Goal: Task Accomplishment & Management: Manage account settings

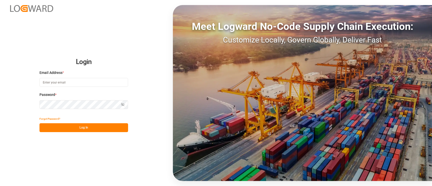
click at [97, 79] on input at bounding box center [83, 82] width 89 height 9
type input "elsie.sanchez@leschaco.com"
click at [107, 128] on button "Log In" at bounding box center [83, 127] width 89 height 9
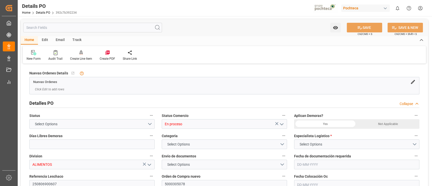
type input "15"
type input "[DATE]"
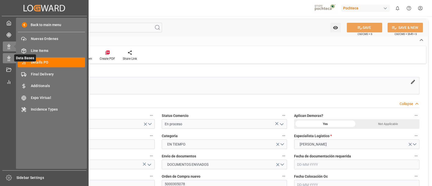
click at [8, 55] on div "Data Bases Data Bases" at bounding box center [44, 58] width 83 height 10
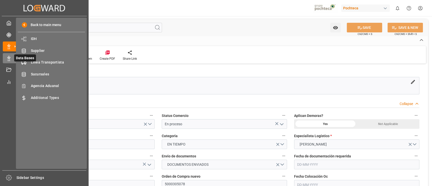
click at [12, 60] on icon at bounding box center [15, 58] width 11 height 11
click at [37, 39] on span "IDH" at bounding box center [58, 38] width 54 height 5
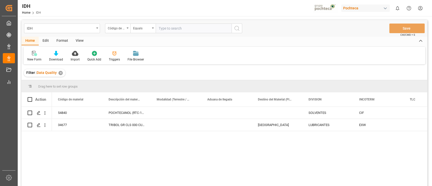
click at [364, 11] on div "Pochteca" at bounding box center [365, 8] width 49 height 7
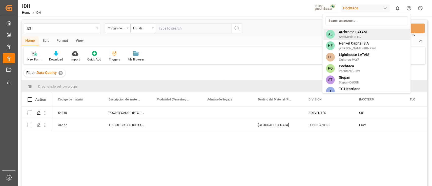
click at [362, 30] on span "Archroma LATAM" at bounding box center [353, 31] width 28 height 5
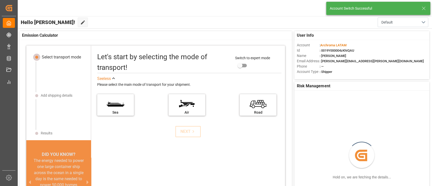
click at [423, 9] on icon at bounding box center [424, 8] width 6 height 6
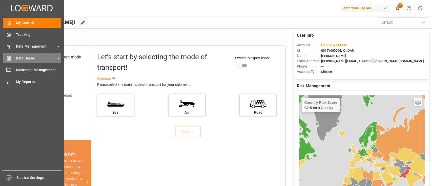
click at [35, 58] on span "Data Bases" at bounding box center [36, 58] width 40 height 5
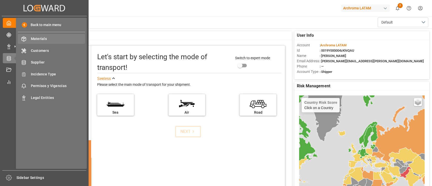
click at [43, 40] on span "Materials" at bounding box center [58, 38] width 54 height 5
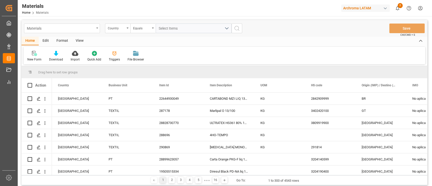
click at [86, 29] on div "Materials" at bounding box center [61, 28] width 68 height 6
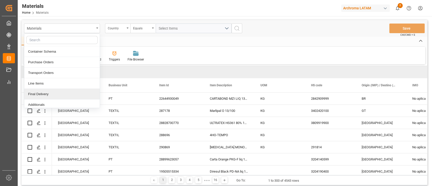
click at [67, 94] on div "Final Delivery" at bounding box center [61, 94] width 75 height 11
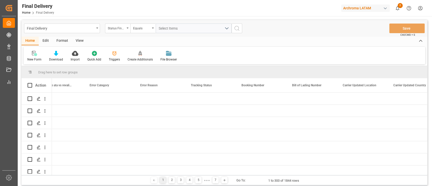
scroll to position [0, 7829]
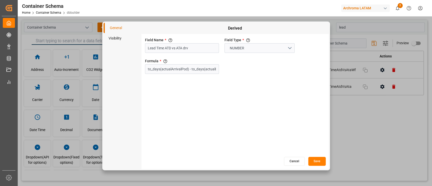
click at [287, 162] on button "Cancel" at bounding box center [294, 161] width 21 height 9
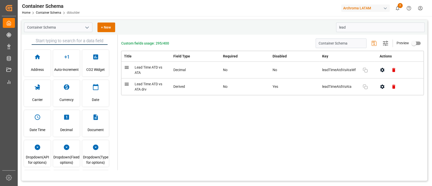
click at [231, 129] on div "Custom fields usage: 295/400 Container Schema Settings Preview Title Field Type…" at bounding box center [272, 102] width 309 height 135
click at [204, 128] on div "Custom fields usage: 295/400 Container Schema Settings Preview Title Field Type…" at bounding box center [272, 102] width 309 height 135
click at [384, 70] on icon "button" at bounding box center [382, 69] width 5 height 5
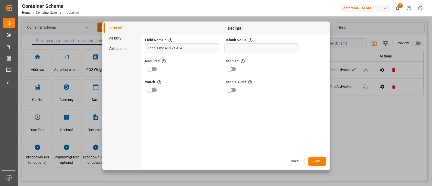
click at [124, 49] on li "Validations" at bounding box center [122, 49] width 38 height 10
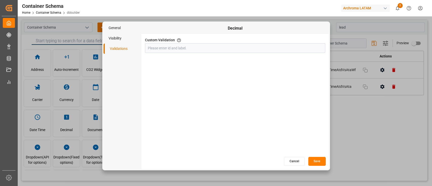
click at [123, 35] on li "Visibility" at bounding box center [122, 38] width 38 height 10
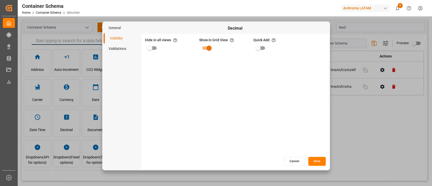
click at [122, 29] on li "General" at bounding box center [122, 28] width 38 height 10
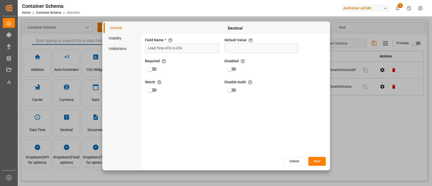
click at [300, 164] on button "Cancel" at bounding box center [294, 161] width 21 height 9
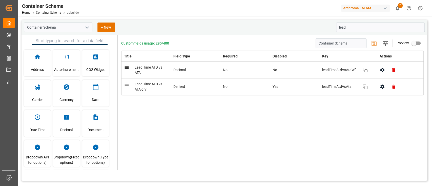
click at [85, 28] on icon "open menu" at bounding box center [87, 28] width 6 height 6
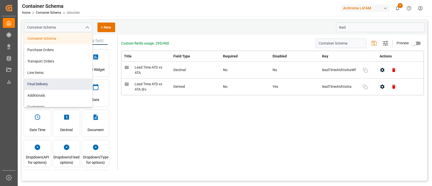
click at [55, 90] on div "Additionals" at bounding box center [58, 95] width 68 height 11
type input "Additionals"
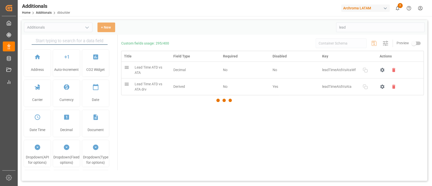
type input "Additionals"
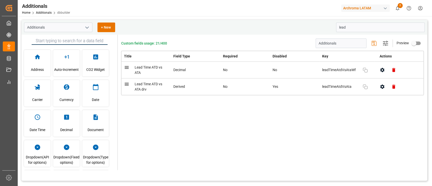
click at [85, 28] on icon "open menu" at bounding box center [87, 28] width 6 height 6
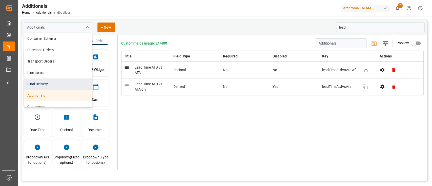
click at [64, 82] on div "Final Delivery" at bounding box center [58, 83] width 68 height 11
type input "Final Delivery"
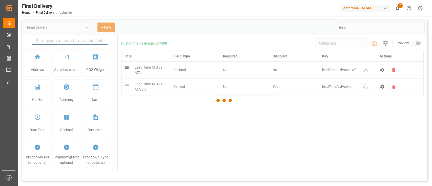
type input "Final Delivery"
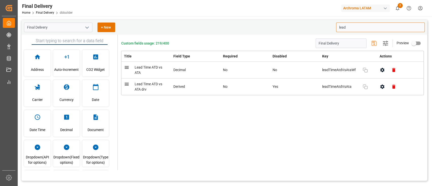
click at [352, 28] on input "lead" at bounding box center [380, 28] width 89 height 10
type input "l"
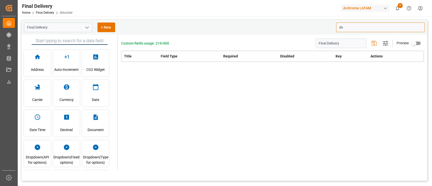
type input "d"
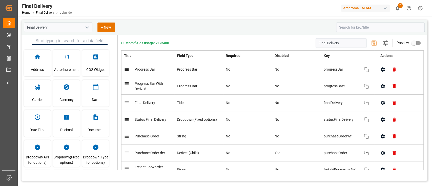
click at [85, 29] on icon "open menu" at bounding box center [87, 28] width 6 height 6
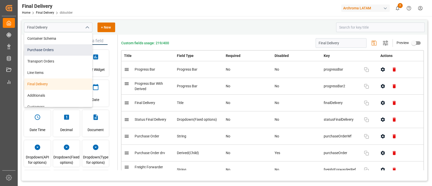
click at [71, 52] on div "Purchase Orders" at bounding box center [58, 49] width 68 height 11
type input "Purchase Orders"
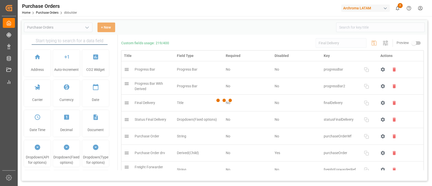
type input "Purchase Orders"
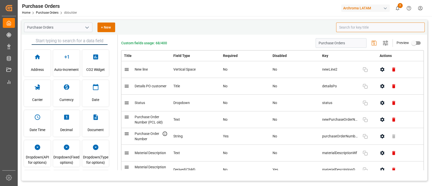
click at [341, 28] on input at bounding box center [380, 28] width 89 height 10
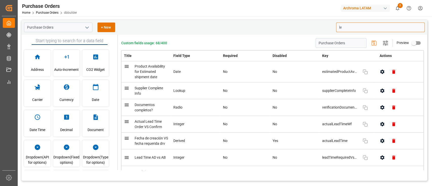
type input "l"
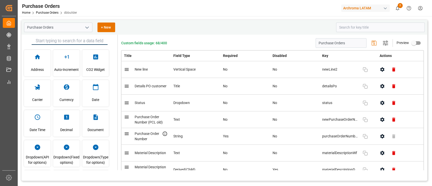
click at [85, 31] on button "open menu" at bounding box center [87, 28] width 8 height 8
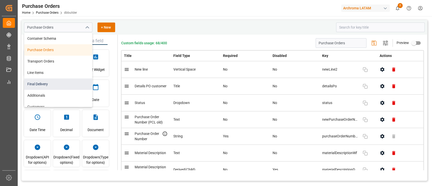
click at [65, 85] on div "Final Delivery" at bounding box center [58, 83] width 68 height 11
type input "Final Delivery"
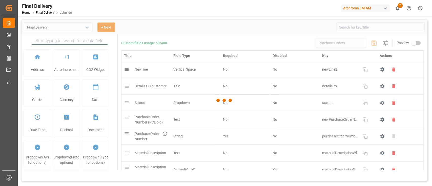
type input "Final Delivery"
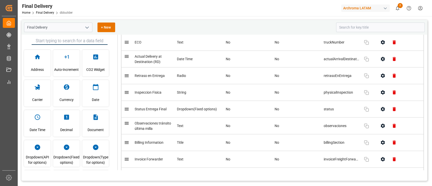
scroll to position [998, 0]
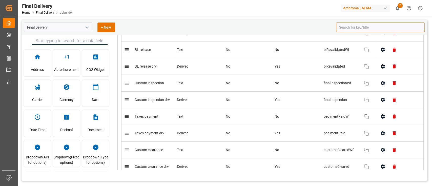
click at [341, 29] on input at bounding box center [380, 28] width 89 height 10
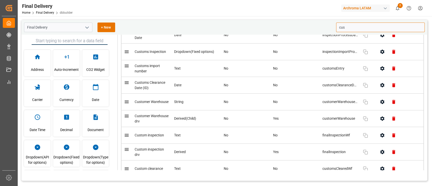
scroll to position [34, 0]
click at [290, 14] on div "Final Delivery Home Final Delivery dbbuilder Archroma LATAM 2 Notifications Onl…" at bounding box center [223, 8] width 418 height 16
click at [362, 86] on icon "button" at bounding box center [365, 86] width 6 height 6
click at [350, 28] on input "cus" at bounding box center [380, 28] width 89 height 10
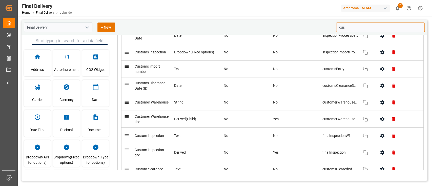
click at [350, 28] on input "cus" at bounding box center [380, 28] width 89 height 10
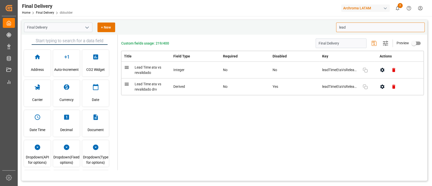
scroll to position [0, 0]
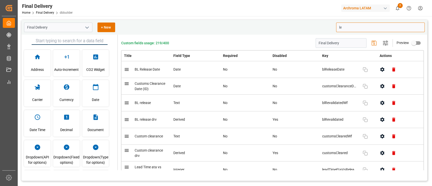
type input "l"
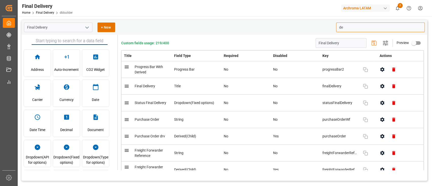
type input "d"
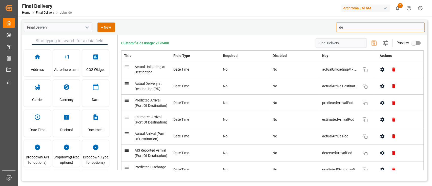
type input "d"
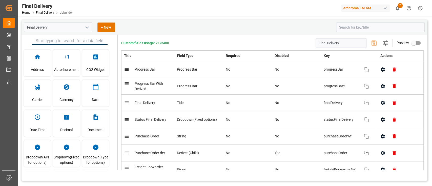
click at [84, 26] on icon "open menu" at bounding box center [87, 28] width 6 height 6
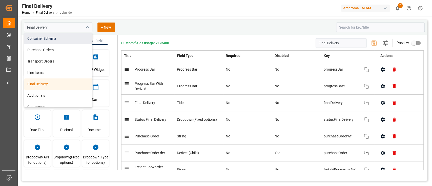
click at [70, 36] on div "Container Schema" at bounding box center [58, 38] width 68 height 11
type input "Container Schema"
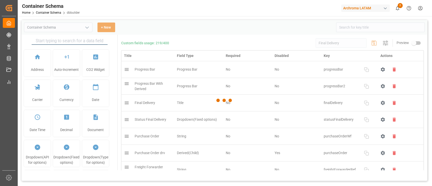
type input "Container Schema"
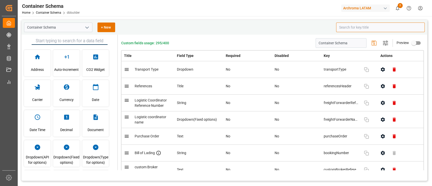
click at [353, 24] on input at bounding box center [380, 28] width 89 height 10
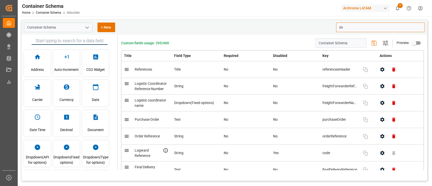
type input "d"
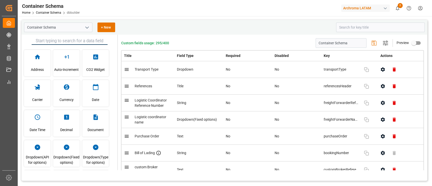
click at [83, 25] on button "open menu" at bounding box center [87, 28] width 8 height 8
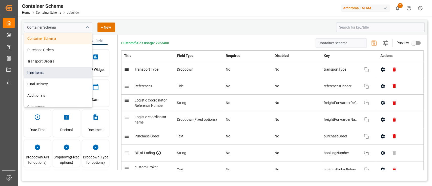
click at [66, 73] on div "Line Items" at bounding box center [58, 72] width 68 height 11
type input "Line Items"
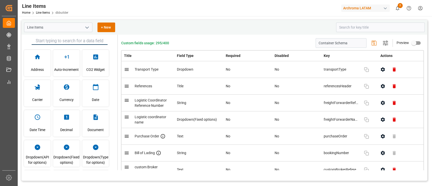
type input "Line Items"
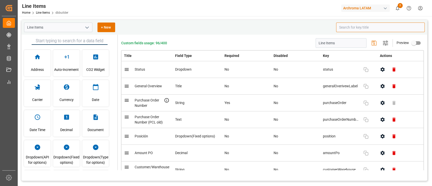
click at [343, 28] on input at bounding box center [380, 28] width 89 height 10
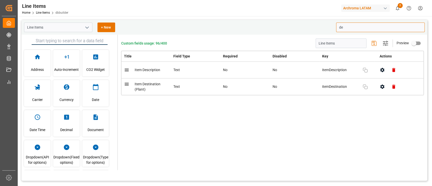
type input "d"
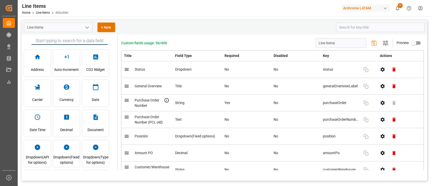
click at [88, 26] on icon "open menu" at bounding box center [87, 28] width 6 height 6
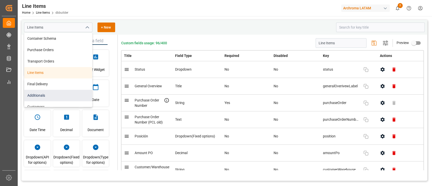
click at [72, 93] on div "Additionals" at bounding box center [58, 95] width 68 height 11
type input "Additionals"
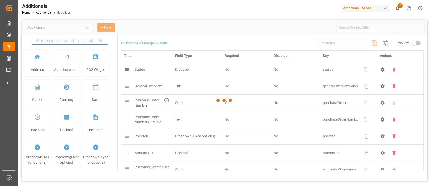
type input "Additionals"
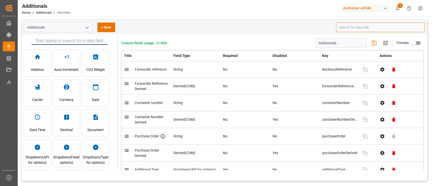
click at [346, 26] on input at bounding box center [380, 28] width 89 height 10
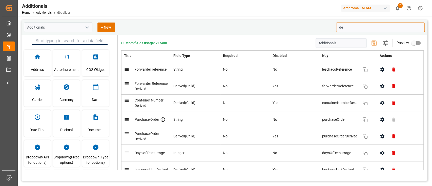
type input "d"
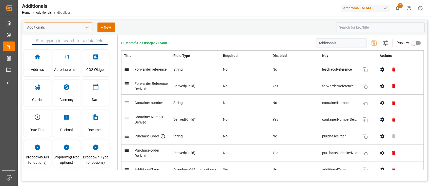
click at [85, 23] on input "Additionals" at bounding box center [58, 28] width 68 height 10
click at [86, 27] on icon "open menu" at bounding box center [87, 28] width 6 height 6
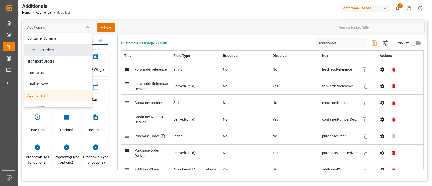
click at [67, 50] on div "Purchase Orders" at bounding box center [58, 49] width 68 height 11
type input "Purchase Orders"
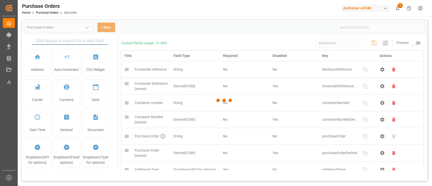
type input "Purchase Orders"
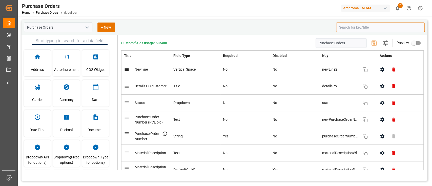
click at [374, 29] on input at bounding box center [380, 28] width 89 height 10
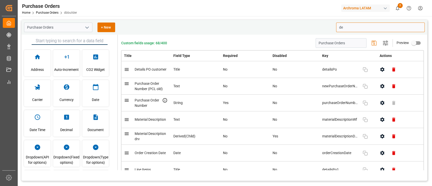
type input "d"
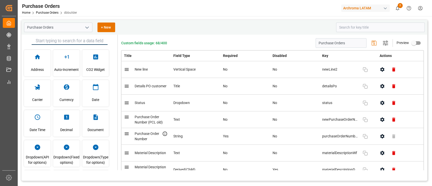
click at [85, 28] on icon "open menu" at bounding box center [87, 28] width 6 height 6
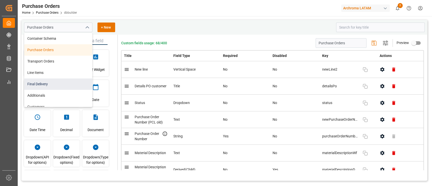
click at [51, 82] on div "Final Delivery" at bounding box center [58, 83] width 68 height 11
type input "Final Delivery"
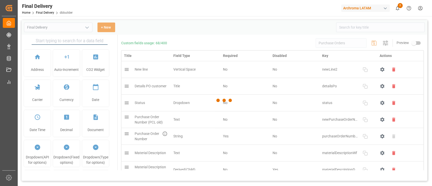
type input "Final Delivery"
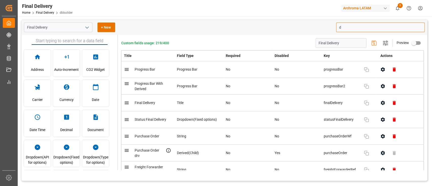
click at [362, 25] on input "d" at bounding box center [380, 28] width 89 height 10
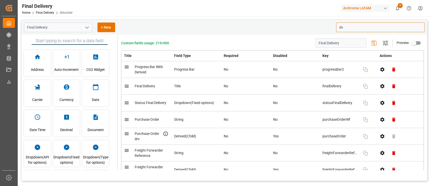
type input "d"
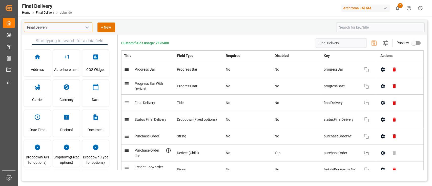
click at [81, 29] on input "Final Delivery" at bounding box center [58, 28] width 68 height 10
click at [86, 27] on polyline "open menu" at bounding box center [87, 28] width 3 height 2
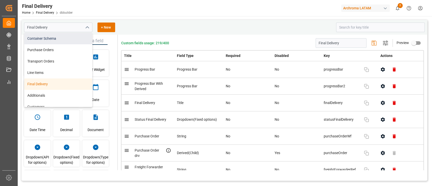
click at [73, 42] on div "Container Schema" at bounding box center [58, 38] width 68 height 11
type input "Container Schema"
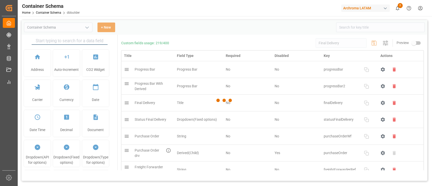
type input "Container Schema"
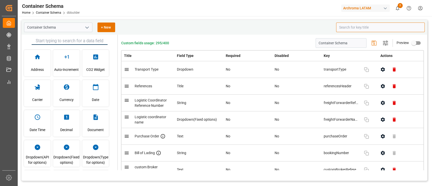
click at [365, 32] on input at bounding box center [380, 28] width 89 height 10
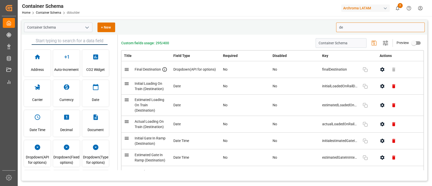
type input "d"
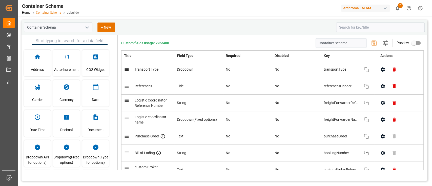
click at [50, 13] on link "Container Schema" at bounding box center [48, 13] width 25 height 4
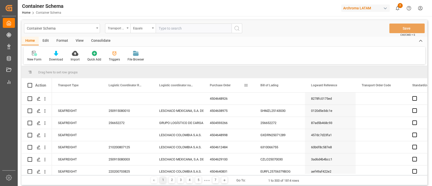
click at [246, 86] on span at bounding box center [246, 85] width 5 height 5
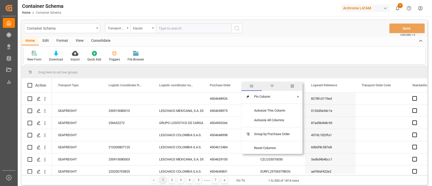
click at [288, 85] on span "columns" at bounding box center [292, 86] width 20 height 9
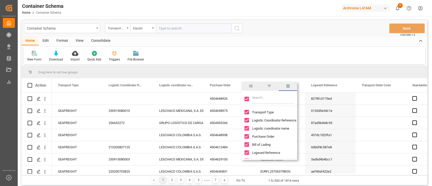
click at [245, 100] on input "Toggle Select All Columns" at bounding box center [246, 99] width 5 height 5
checkbox input "false"
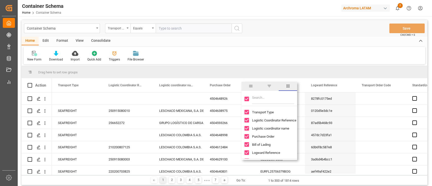
checkbox input "false"
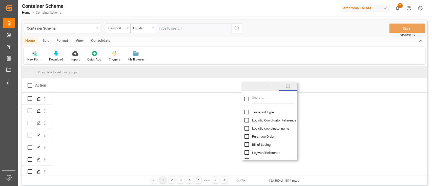
click at [259, 98] on input "Filter Columns Input" at bounding box center [273, 99] width 42 height 10
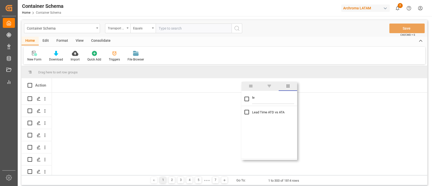
type input "l"
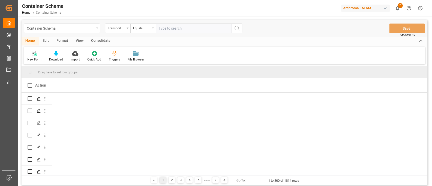
click at [95, 26] on div "Container Schema" at bounding box center [62, 29] width 76 height 10
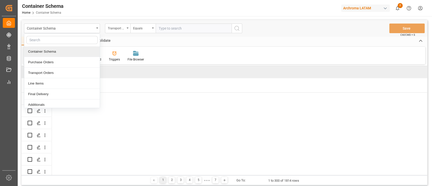
click at [191, 48] on div "New Form Download Import Quick Add Triggers File Browser" at bounding box center [225, 55] width 402 height 17
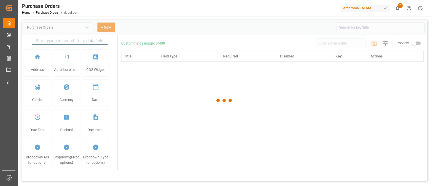
type input "Purchase Orders"
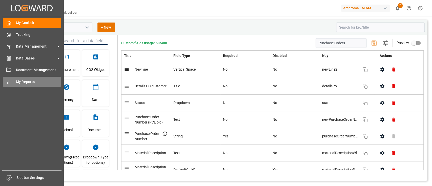
click at [37, 80] on span "My Reports" at bounding box center [38, 81] width 45 height 5
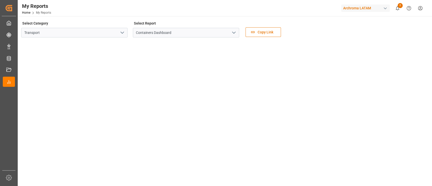
click at [125, 31] on icon "open menu" at bounding box center [122, 33] width 6 height 6
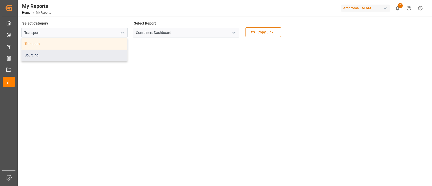
click at [109, 54] on div "Sourcing" at bounding box center [75, 55] width 106 height 11
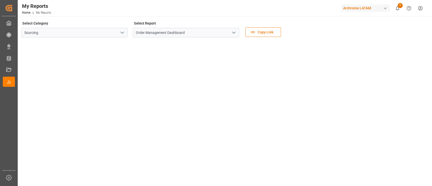
click at [123, 32] on polyline "open menu" at bounding box center [122, 33] width 3 height 2
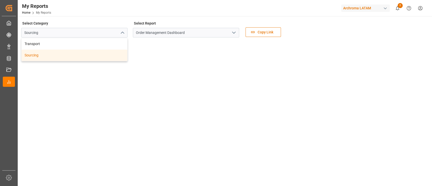
click at [235, 32] on polyline "open menu" at bounding box center [233, 33] width 3 height 2
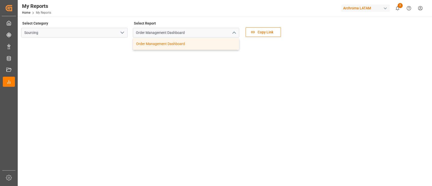
click at [235, 32] on icon "close menu" at bounding box center [234, 33] width 6 height 6
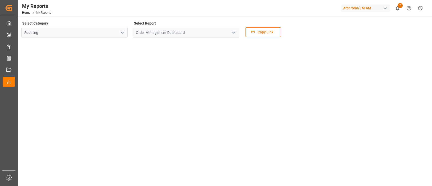
click at [123, 33] on polyline "open menu" at bounding box center [122, 33] width 3 height 2
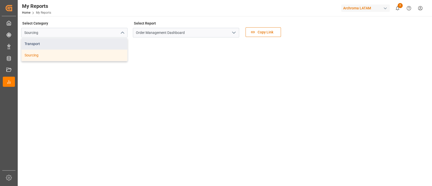
click at [101, 45] on div "Transport" at bounding box center [75, 43] width 106 height 11
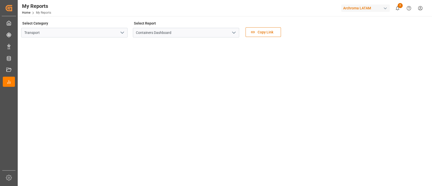
click at [234, 33] on icon "open menu" at bounding box center [234, 33] width 6 height 6
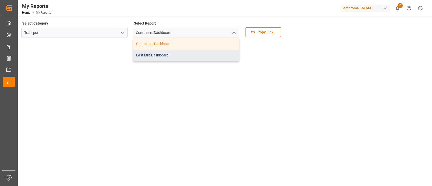
click at [214, 52] on div "Last Mile Dashboard" at bounding box center [186, 55] width 106 height 11
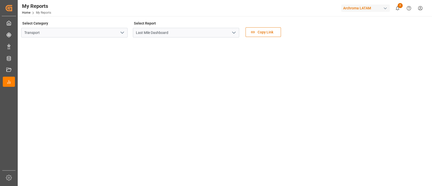
scroll to position [0, 0]
click at [118, 30] on input "Transport" at bounding box center [74, 33] width 106 height 10
click at [122, 32] on icon "open menu" at bounding box center [122, 32] width 6 height 6
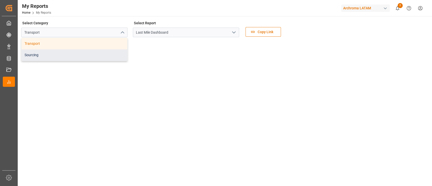
click at [116, 58] on div "Sourcing" at bounding box center [75, 54] width 106 height 11
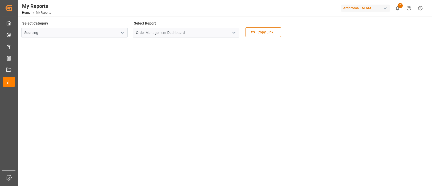
click at [234, 33] on icon "open menu" at bounding box center [234, 33] width 6 height 6
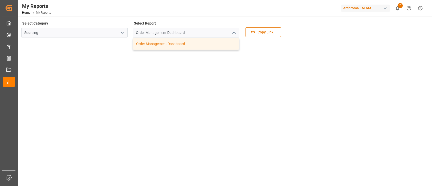
click at [125, 32] on icon "open menu" at bounding box center [122, 33] width 6 height 6
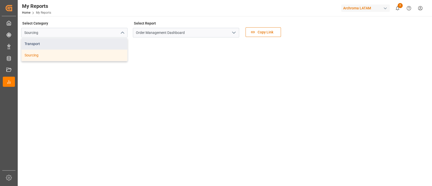
click at [101, 42] on div "Transport" at bounding box center [75, 43] width 106 height 11
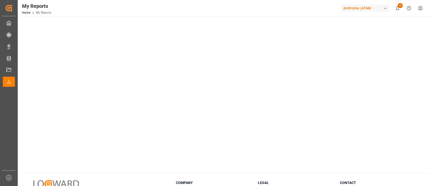
scroll to position [189, 0]
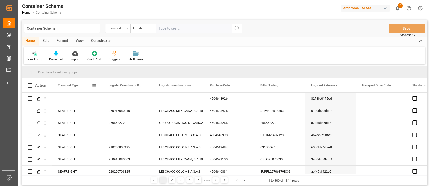
click at [95, 87] on span at bounding box center [94, 85] width 5 height 5
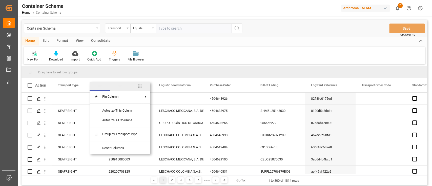
click at [139, 88] on span "columns" at bounding box center [140, 86] width 5 height 5
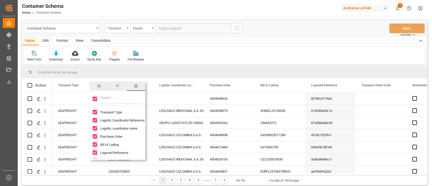
click at [130, 98] on input "Filter Columns Input" at bounding box center [121, 99] width 42 height 10
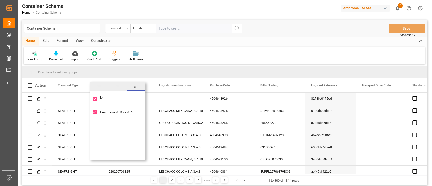
type input "l"
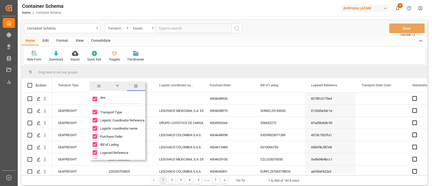
type input "desc"
checkbox input "false"
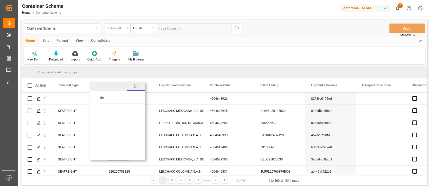
type input "d"
checkbox input "true"
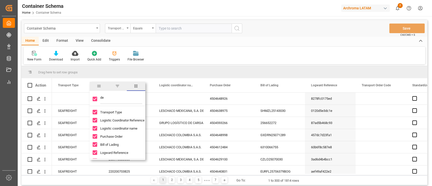
type input "dec"
checkbox input "false"
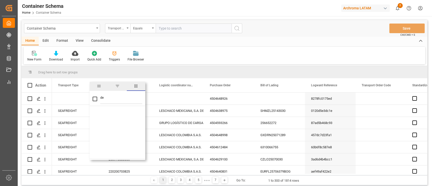
type input "d"
checkbox input "true"
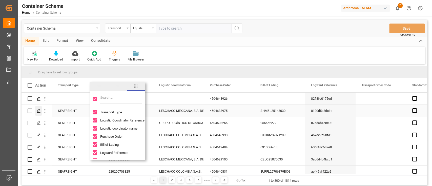
click at [39, 108] on div "Press SPACE to select this row." at bounding box center [39, 110] width 8 height 9
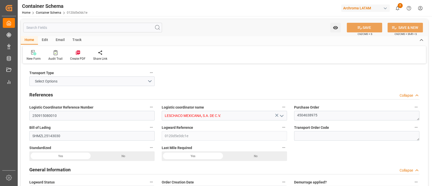
type input "0"
type input "7"
type input "1"
type input "15"
type input "2850"
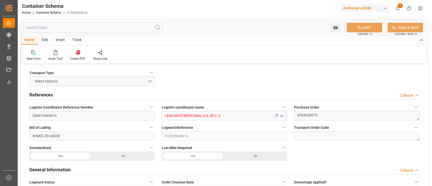
type input "3007.5"
type input "Maersk"
type input "Maersk Line AS"
type input "CNSGH"
type input "CNSHA"
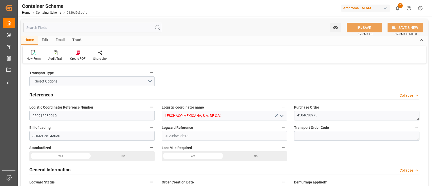
type input "MXZLO"
type input "9456757"
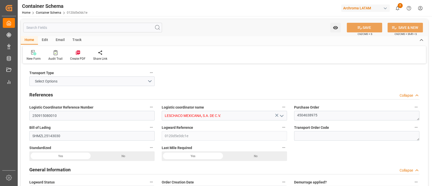
type input "9456757"
type input "07-08-2025 09:15"
type input "01-08-2025"
type input "07-08-2025"
type input "22-08-2025"
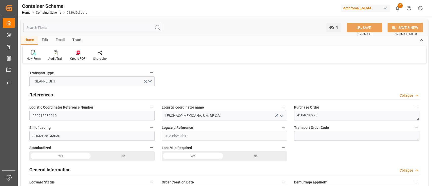
type input "21-07-2025 00:00"
type input "26-07-2025 09:15"
type input "26-07-2025 00:00"
type input "22-08-2025 00:00"
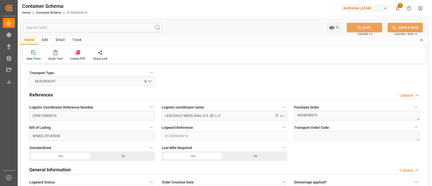
type input "22-08-2025 09:45"
type input "22-08-2025 00:00"
type input "22-08-2025 09:45"
type input "22-08-2025 00:00"
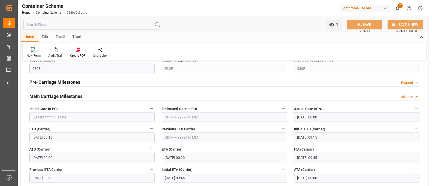
scroll to position [603, 0]
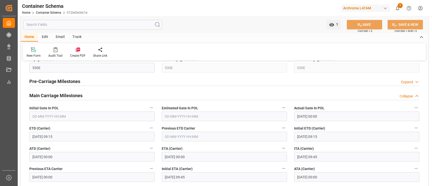
click at [271, 82] on div "Pre-Carriage Milestones Expand" at bounding box center [224, 81] width 390 height 10
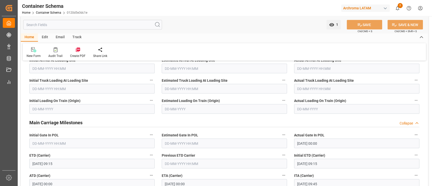
scroll to position [605, 0]
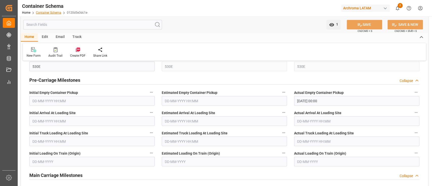
click at [55, 11] on link "Container Schema" at bounding box center [48, 13] width 25 height 4
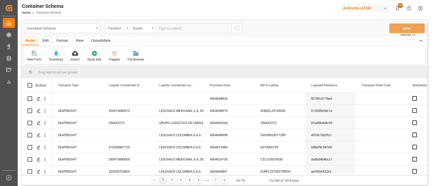
click at [95, 28] on div "Container Schema" at bounding box center [62, 29] width 76 height 10
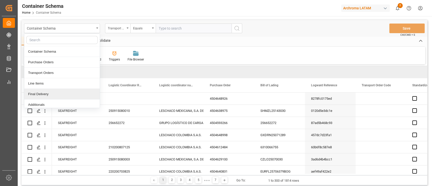
click at [35, 91] on div "Final Delivery" at bounding box center [61, 94] width 75 height 11
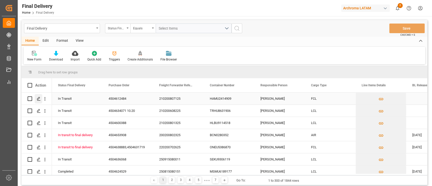
click at [37, 99] on polygon "Press SPACE to select this row." at bounding box center [38, 98] width 3 height 3
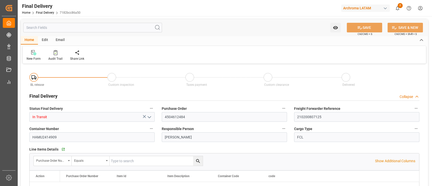
type input "24-08-2025"
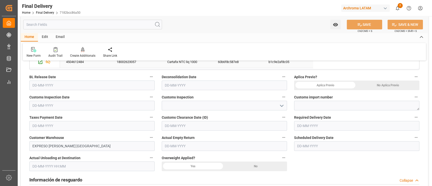
scroll to position [126, 0]
click at [49, 37] on div "Edit" at bounding box center [45, 37] width 14 height 9
click at [115, 54] on div "Schema Edit" at bounding box center [116, 55] width 17 height 5
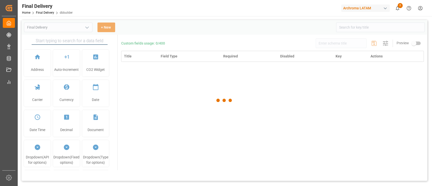
type input "Final Delivery"
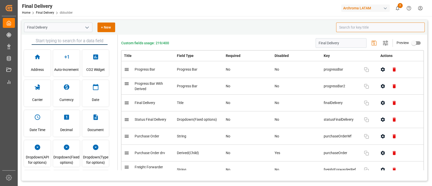
click at [354, 24] on input at bounding box center [380, 28] width 89 height 10
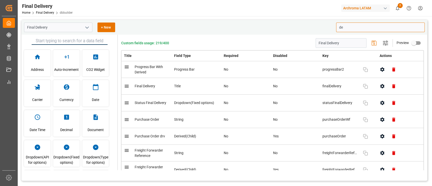
type input "d"
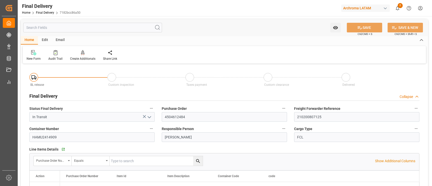
type input "24-08-2025"
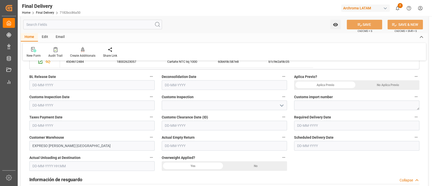
scroll to position [125, 0]
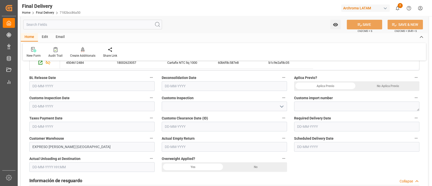
click at [361, 8] on div "Archroma LATAM" at bounding box center [365, 8] width 49 height 7
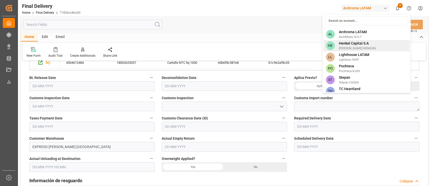
scroll to position [5, 0]
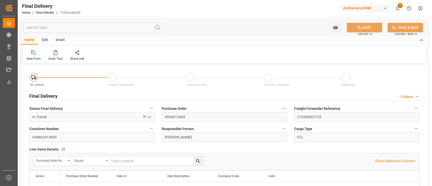
type input "[DATE]"
click at [48, 38] on div "Edit" at bounding box center [45, 40] width 14 height 9
click at [113, 52] on icon at bounding box center [115, 52] width 5 height 5
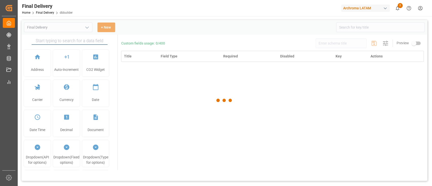
type input "Final Delivery"
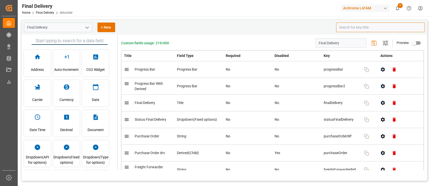
click at [355, 25] on input at bounding box center [380, 28] width 89 height 10
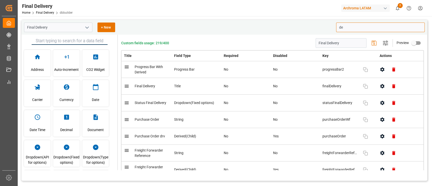
type input "d"
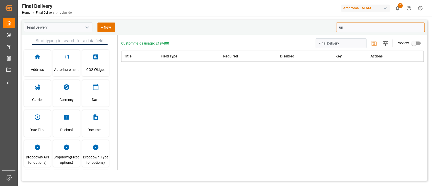
type input "u"
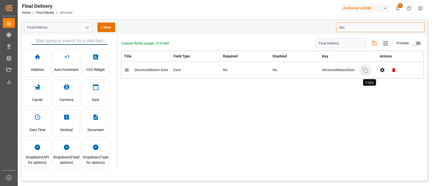
click at [367, 69] on icon "button" at bounding box center [365, 70] width 6 height 6
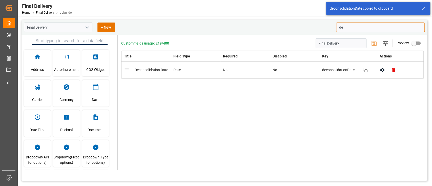
type input "d"
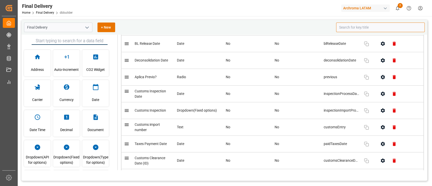
scroll to position [292, 0]
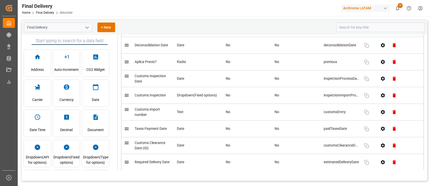
click at [180, 15] on div "Final Delivery Home Final Delivery dbbuilder Archroma LATAM 2 Notifications Onl…" at bounding box center [223, 8] width 418 height 16
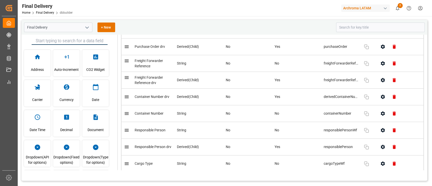
scroll to position [107, 0]
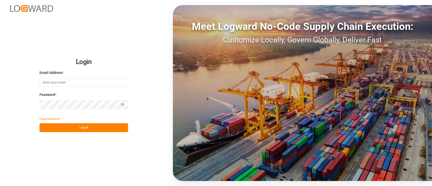
click at [99, 82] on input at bounding box center [83, 82] width 89 height 9
click at [102, 84] on input at bounding box center [83, 82] width 89 height 9
type input "[PERSON_NAME][EMAIL_ADDRESS][PERSON_NAME][DOMAIN_NAME]"
click at [109, 129] on button "Log In" at bounding box center [83, 127] width 89 height 9
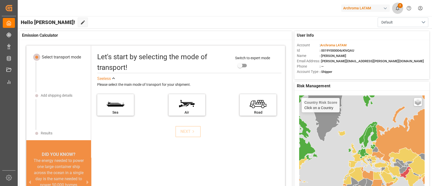
click at [396, 7] on icon "show 2 new notifications" at bounding box center [397, 8] width 5 height 5
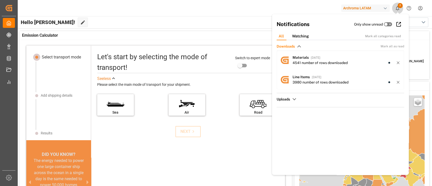
click at [396, 7] on icon "show 2 new notifications" at bounding box center [397, 8] width 5 height 5
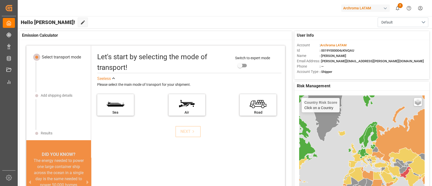
click at [383, 7] on div "button" at bounding box center [385, 8] width 5 height 5
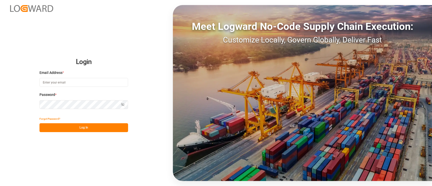
click at [101, 80] on input at bounding box center [83, 82] width 89 height 9
type input "[PERSON_NAME][EMAIL_ADDRESS][PERSON_NAME][DOMAIN_NAME]"
click at [115, 124] on button "Log In" at bounding box center [83, 127] width 89 height 9
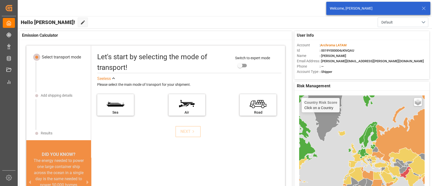
click at [427, 7] on div "Welcome, [PERSON_NAME]" at bounding box center [378, 8] width 104 height 13
click at [424, 9] on icon at bounding box center [424, 8] width 6 height 6
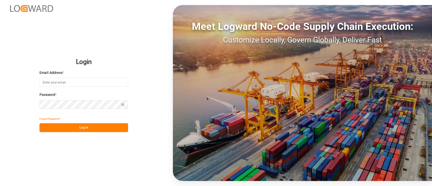
click at [73, 84] on input at bounding box center [83, 82] width 89 height 9
type input "[PERSON_NAME][EMAIL_ADDRESS][PERSON_NAME][DOMAIN_NAME]"
click at [120, 102] on button "Show password" at bounding box center [122, 104] width 11 height 9
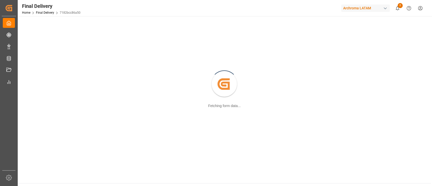
click at [356, 9] on div "Archroma LATAM" at bounding box center [365, 8] width 49 height 7
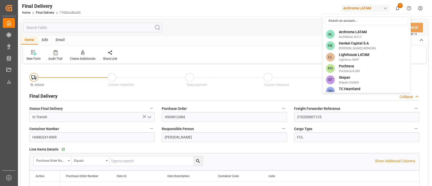
type input "[DATE]"
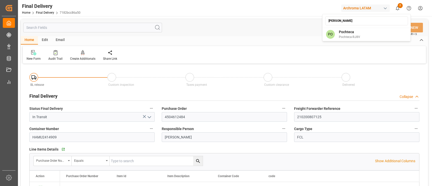
type input "[PERSON_NAME]"
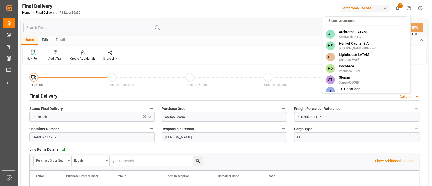
click at [248, 33] on html "Created by potrace 1.15, written by [PERSON_NAME] [DATE]-[DATE] Created by potr…" at bounding box center [216, 93] width 432 height 186
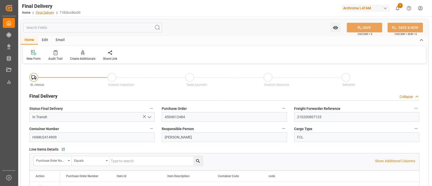
click at [42, 12] on link "Final Delivery" at bounding box center [45, 13] width 18 height 4
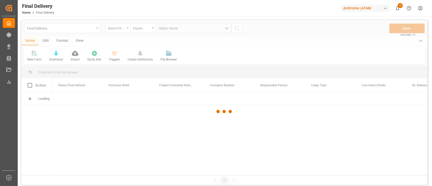
click at [96, 30] on div at bounding box center [225, 111] width 406 height 183
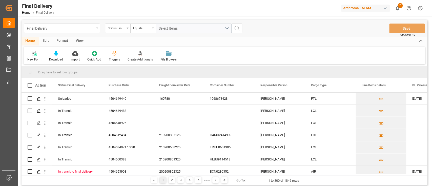
click at [95, 30] on div "Final Delivery" at bounding box center [62, 29] width 76 height 10
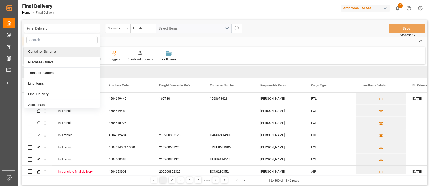
click at [57, 52] on div "Container Schema" at bounding box center [61, 51] width 75 height 11
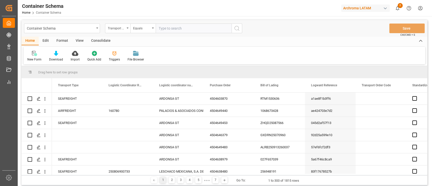
click at [113, 57] on div "Triggers" at bounding box center [114, 59] width 11 height 5
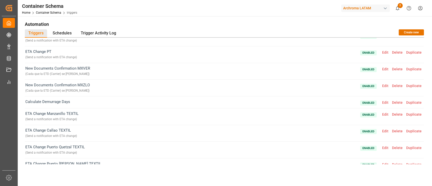
scroll to position [42, 0]
click at [384, 51] on span "Edit" at bounding box center [385, 52] width 10 height 4
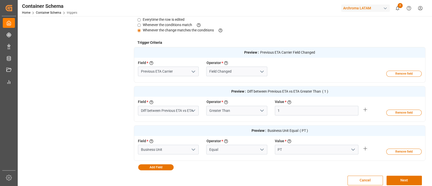
scroll to position [131, 0]
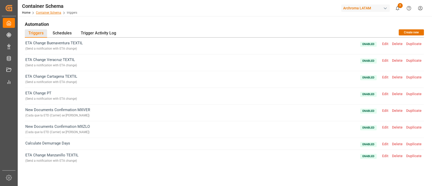
click at [45, 13] on link "Container Schema" at bounding box center [48, 13] width 25 height 4
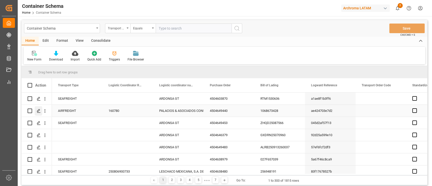
click at [40, 110] on icon "Press SPACE to select this row." at bounding box center [39, 111] width 4 height 4
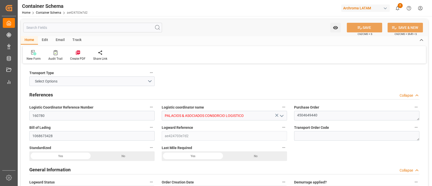
type input "0"
type input "1"
type input "2"
type input "1600"
type input "1777.4"
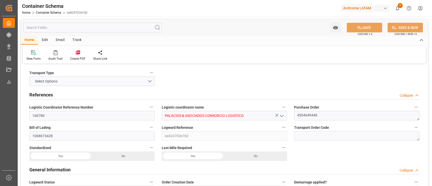
type input "DEFFO"
type input "PELIM"
type input "[DATE] 09:30"
type input "[DATE]"
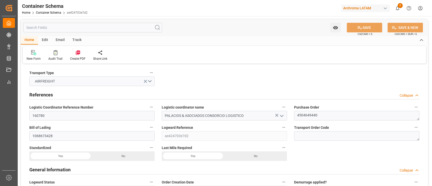
type input "[DATE]"
type input "[DATE] 00:00"
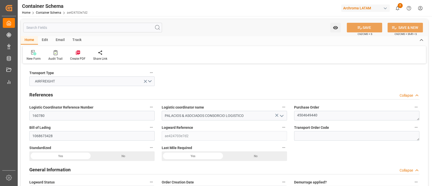
type input "[DATE] 00:00"
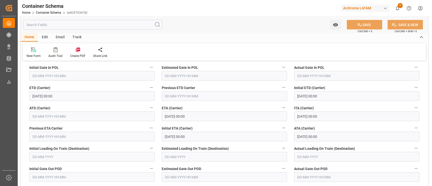
scroll to position [645, 0]
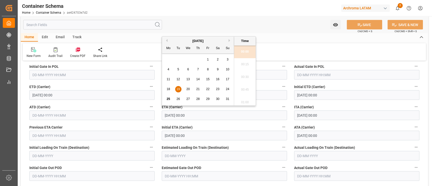
drag, startPoint x: 200, startPoint y: 115, endPoint x: 158, endPoint y: 114, distance: 42.0
click at [158, 114] on div "ETA (Carrier) [DATE] 00:00" at bounding box center [224, 111] width 132 height 20
click at [156, 120] on div "ATD (Carrier)" at bounding box center [92, 111] width 132 height 20
